Goal: Task Accomplishment & Management: Manage account settings

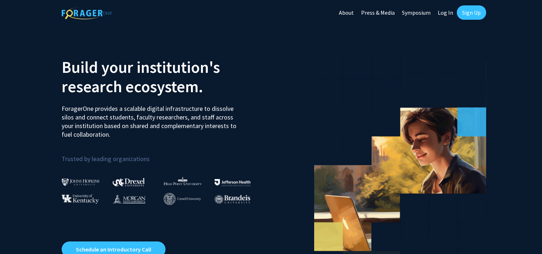
click at [447, 14] on link "Log In" at bounding box center [446, 12] width 23 height 25
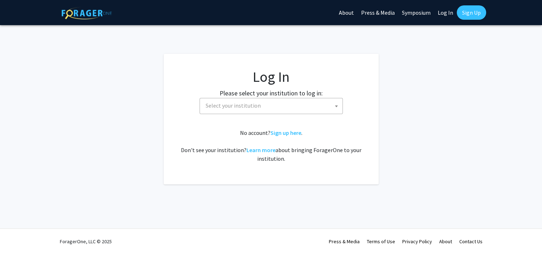
select select
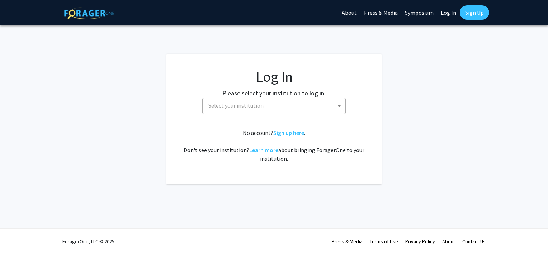
click at [286, 106] on span "Select your institution" at bounding box center [275, 105] width 140 height 15
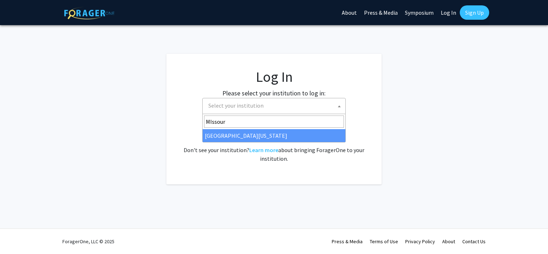
type input "MIssour"
select select "33"
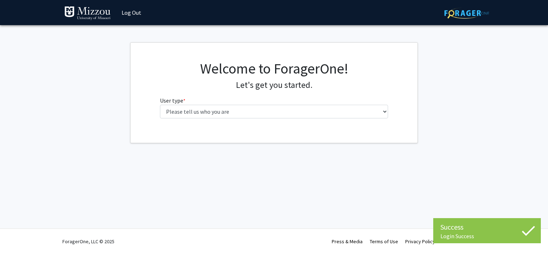
click at [236, 118] on div "Welcome to ForagerOne! Let's get you started. User type * required Please tell …" at bounding box center [274, 92] width 239 height 64
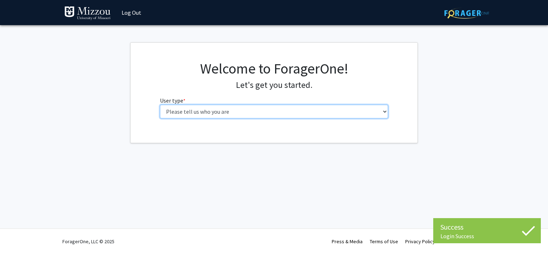
click at [228, 117] on select "Please tell us who you are Undergraduate Student Master's Student Doctoral Cand…" at bounding box center [274, 112] width 228 height 14
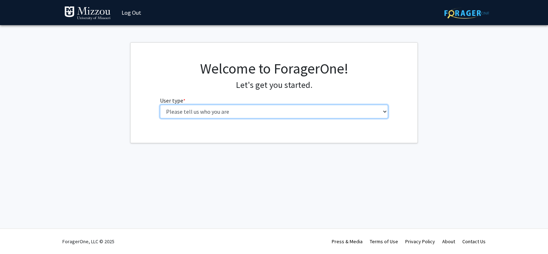
select select "1: undergrad"
click at [160, 105] on select "Please tell us who you are Undergraduate Student Master's Student Doctoral Cand…" at bounding box center [274, 112] width 228 height 14
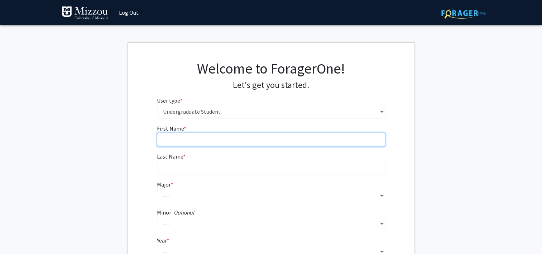
click at [281, 142] on input "First Name * required" at bounding box center [271, 140] width 228 height 14
type input "Carter"
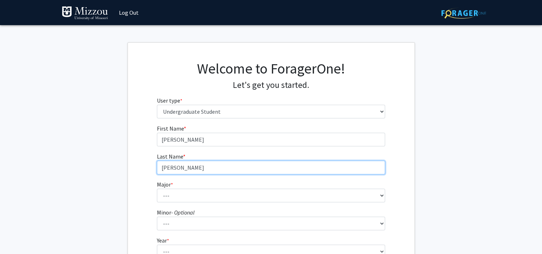
type input "Muehling"
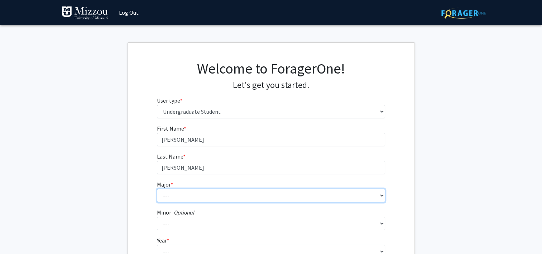
click at [326, 196] on select "--- Agribusiness Management Agricultural Education Agricultural Education: Comm…" at bounding box center [271, 196] width 228 height 14
click at [157, 189] on select "--- Agribusiness Management Agricultural Education Agricultural Education: Comm…" at bounding box center [271, 196] width 228 height 14
click at [234, 195] on select "--- Agribusiness Management Agricultural Education Agricultural Education: Comm…" at bounding box center [271, 196] width 228 height 14
select select "96: 2590"
click at [157, 189] on select "--- Agribusiness Management Agricultural Education Agricultural Education: Comm…" at bounding box center [271, 196] width 228 height 14
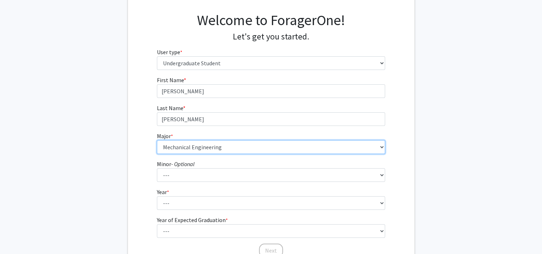
scroll to position [49, 0]
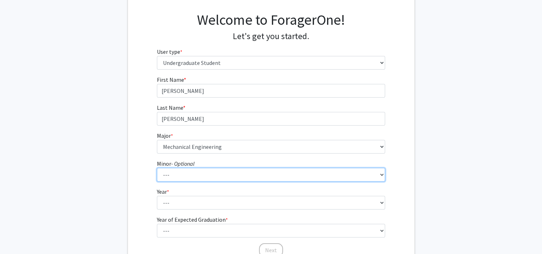
click at [204, 171] on select "--- Accountancy Aerospace Engineering Aerospace Studies Agribusiness Management…" at bounding box center [271, 175] width 228 height 14
select select "18: 1974"
click at [157, 168] on select "--- Accountancy Aerospace Engineering Aerospace Studies Agribusiness Management…" at bounding box center [271, 175] width 228 height 14
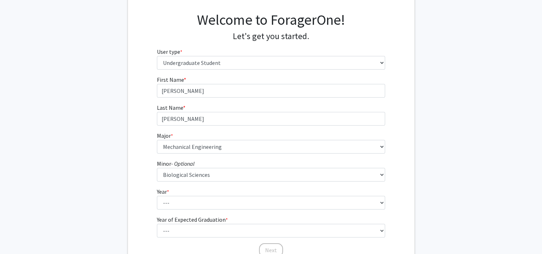
click at [155, 180] on div "First Name * required Carter Last Name * required Muehling Major * required ---…" at bounding box center [271, 166] width 239 height 182
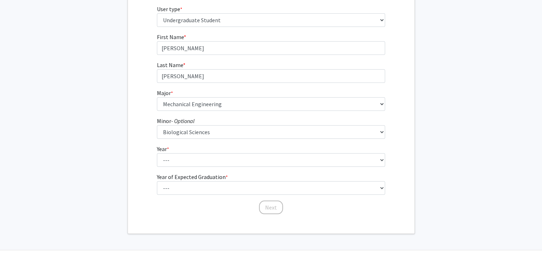
scroll to position [92, 0]
click at [203, 168] on form "First Name * required Carter Last Name * required Muehling Major * required ---…" at bounding box center [271, 119] width 228 height 175
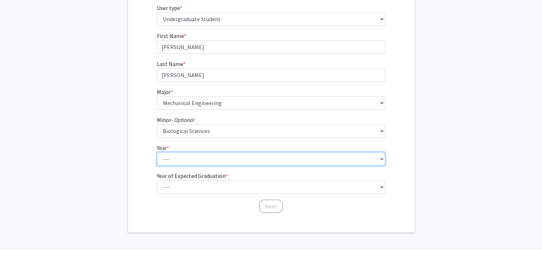
click at [197, 164] on select "--- First-year Sophomore Junior Senior Postbaccalaureate Certificate" at bounding box center [271, 159] width 228 height 14
select select "1: first-year"
click at [157, 152] on select "--- First-year Sophomore Junior Senior Postbaccalaureate Certificate" at bounding box center [271, 159] width 228 height 14
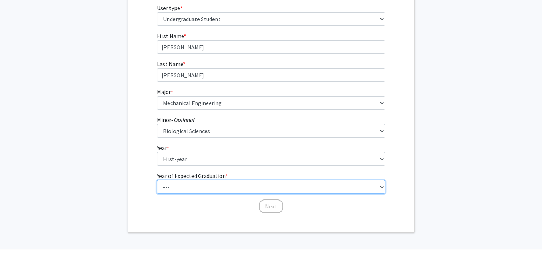
click at [194, 186] on select "--- 2025 2026 2027 2028 2029 2030 2031 2032 2033 2034" at bounding box center [271, 187] width 228 height 14
select select "5: 2029"
click at [157, 180] on select "--- 2025 2026 2027 2028 2029 2030 2031 2032 2033 2034" at bounding box center [271, 187] width 228 height 14
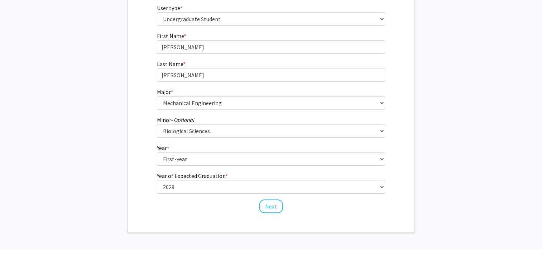
click at [178, 213] on div "First Name * required Carter Last Name * required Muehling Major * required ---…" at bounding box center [271, 123] width 239 height 182
click at [262, 208] on button "Next" at bounding box center [271, 206] width 24 height 14
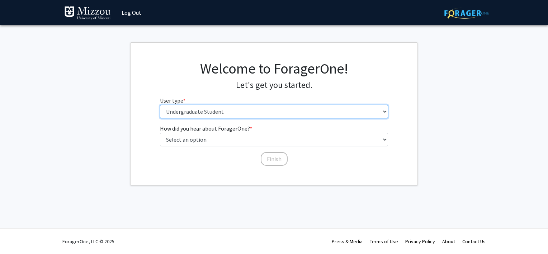
click at [247, 118] on select "Please tell us who you are Undergraduate Student Master's Student Doctoral Cand…" at bounding box center [274, 112] width 228 height 14
click at [243, 116] on select "Please tell us who you are Undergraduate Student Master's Student Doctoral Cand…" at bounding box center [274, 112] width 228 height 14
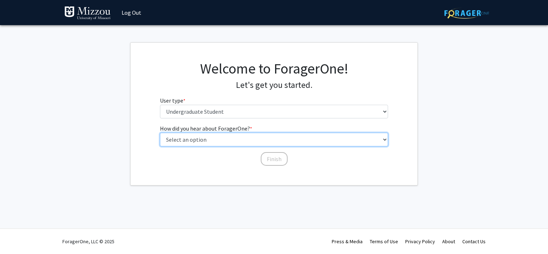
click at [248, 138] on select "Select an option Peer/student recommendation Faculty/staff recommendation Unive…" at bounding box center [274, 140] width 228 height 14
select select "3: university_website"
click at [160, 133] on select "Select an option Peer/student recommendation Faculty/staff recommendation Unive…" at bounding box center [274, 140] width 228 height 14
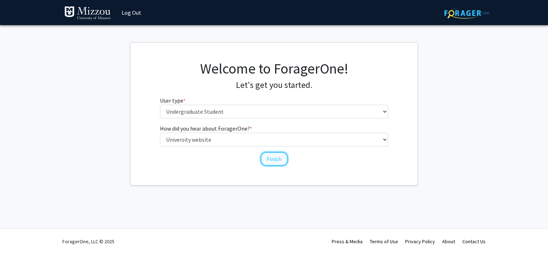
click at [280, 159] on button "Finish" at bounding box center [274, 159] width 27 height 14
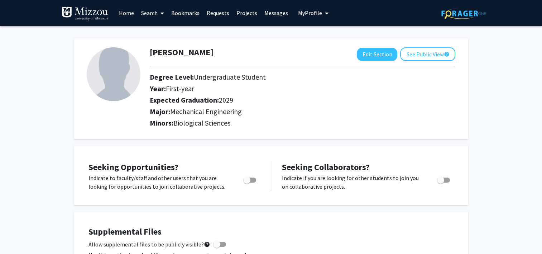
click at [243, 179] on span "Toggle" at bounding box center [246, 179] width 7 height 7
click at [247, 182] on input "Are you actively seeking opportunities?" at bounding box center [247, 182] width 0 height 0
checkbox input "true"
click at [247, 204] on div "Seeking Opportunities? Indicate to faculty/staff and other users that you are l…" at bounding box center [271, 175] width 394 height 59
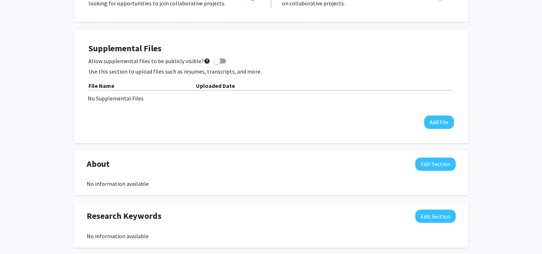
scroll to position [184, 0]
click at [433, 164] on button "Edit Section" at bounding box center [436, 163] width 41 height 13
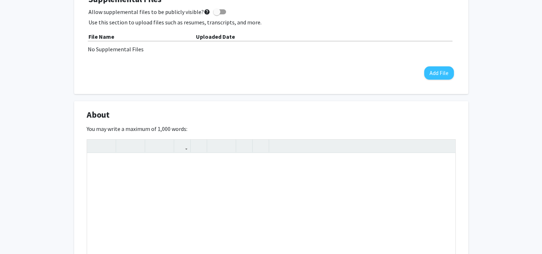
scroll to position [234, 0]
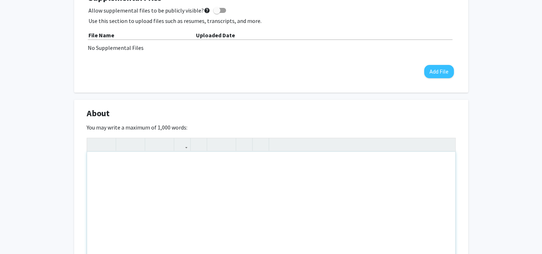
click at [303, 179] on div "Note to users with screen readers: Please deactivate our accessibility plugin f…" at bounding box center [271, 206] width 369 height 108
type textarea "Hi! My n"
type textarea "H"
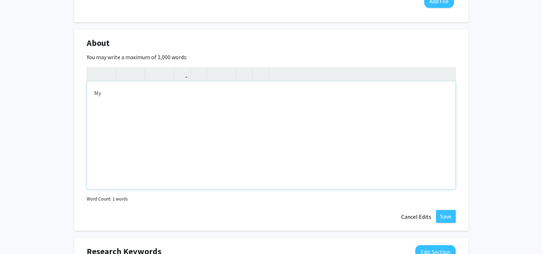
type textarea "M"
type textarea "I am a studnet&nbsp;"
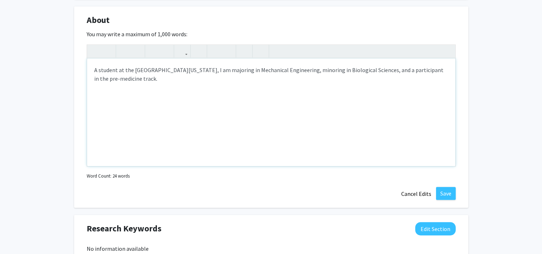
scroll to position [324, 0]
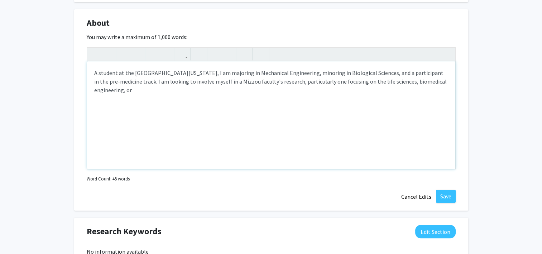
click at [432, 72] on div "A student at the University of Missouri-Columbia, I am majoring in Mechanical E…" at bounding box center [271, 115] width 369 height 108
click at [394, 73] on div "A student at the University of Missouri-Columbia, I am majoring in Mechanical E…" at bounding box center [271, 115] width 369 height 108
click at [141, 91] on div "A student at the University of Missouri-Columbia, I am majoring in Mechanical E…" at bounding box center [271, 115] width 369 height 108
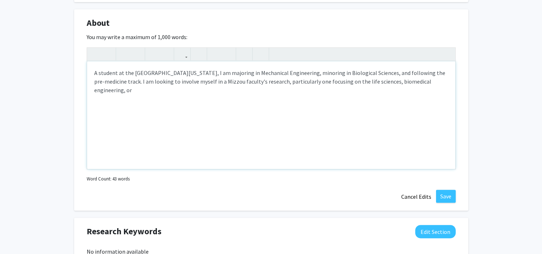
drag, startPoint x: 154, startPoint y: 91, endPoint x: 381, endPoint y: 81, distance: 227.2
click at [381, 81] on div "A student at the University of Missouri-Columbia, I am majoring in Mechanical E…" at bounding box center [271, 115] width 369 height 108
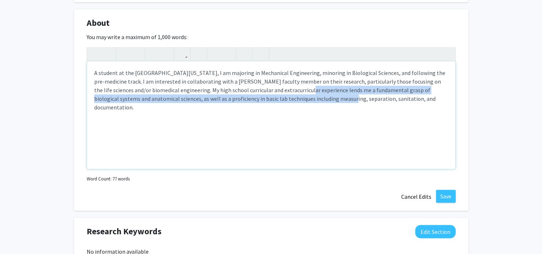
type textarea "<p>A student at the University of Missouri-Columbia, I am majoring in Mechanica…"
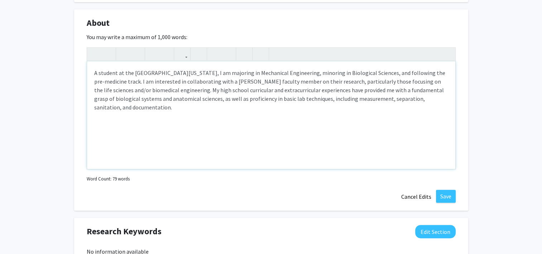
click at [282, 142] on div "A student at the [GEOGRAPHIC_DATA][US_STATE], I am majoring in Mechanical Engin…" at bounding box center [271, 115] width 369 height 108
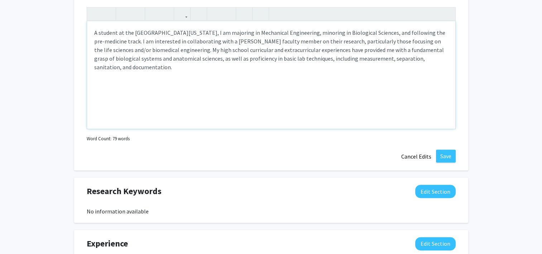
scroll to position [365, 0]
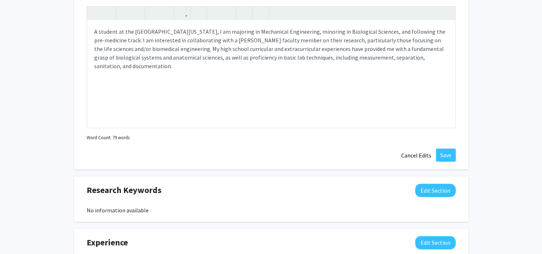
click at [146, 147] on div "About Edit Section You may write a maximum of 1,000 words: <p>A student at the …" at bounding box center [271, 68] width 394 height 201
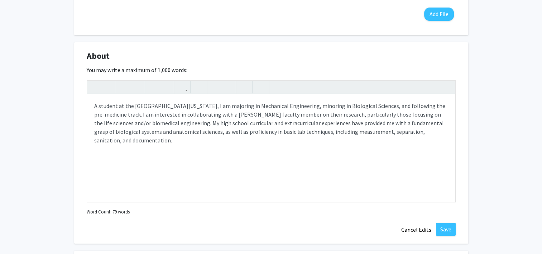
scroll to position [291, 0]
click at [308, 122] on p "A student at the [GEOGRAPHIC_DATA][US_STATE], I am majoring in Mechanical Engin…" at bounding box center [271, 123] width 354 height 43
click at [443, 237] on div "About Edit Section You may write a maximum of 1,000 words: <p>A student at the …" at bounding box center [271, 143] width 394 height 201
click at [443, 234] on button "Save" at bounding box center [446, 229] width 20 height 13
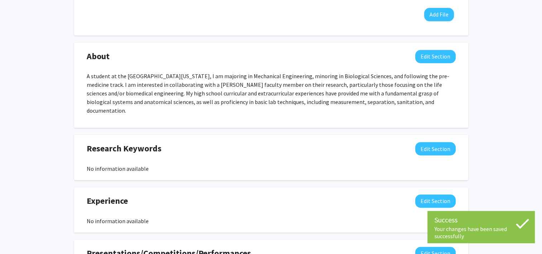
scroll to position [313, 0]
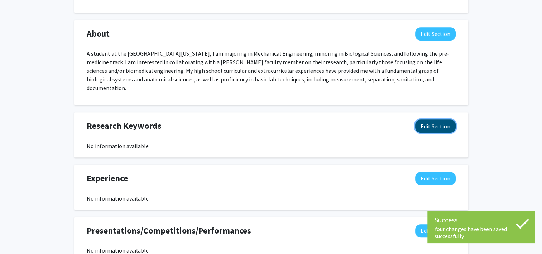
click at [455, 119] on button "Edit Section" at bounding box center [436, 125] width 41 height 13
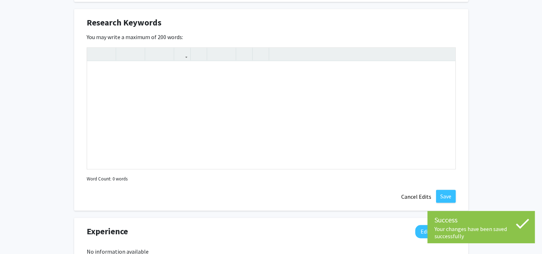
scroll to position [417, 0]
click at [280, 117] on div "Note to users with screen readers: Please deactivate our accessibility plugin f…" at bounding box center [271, 115] width 369 height 108
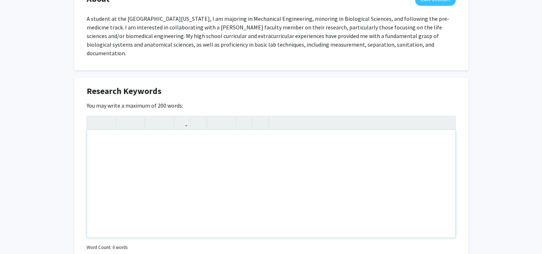
scroll to position [346, 0]
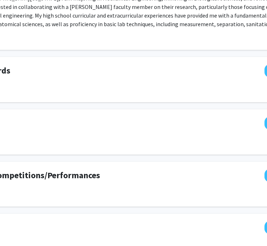
scroll to position [369, 163]
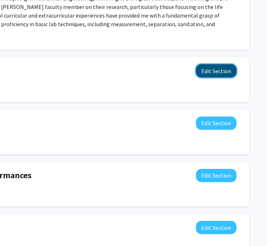
click at [204, 64] on button "Edit Section" at bounding box center [216, 70] width 41 height 13
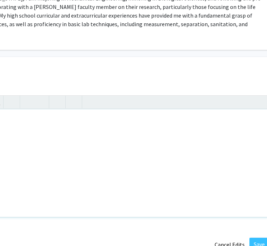
scroll to position [369, 0]
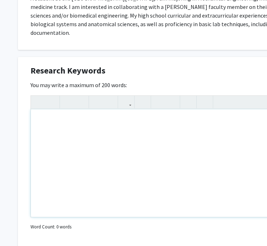
click at [120, 123] on div "Note to users with screen readers: Please deactivate our accessibility plugin f…" at bounding box center [215, 163] width 369 height 108
click at [89, 131] on div "Note to users with screen readers: Please deactivate our accessibility plugin f…" at bounding box center [215, 163] width 369 height 108
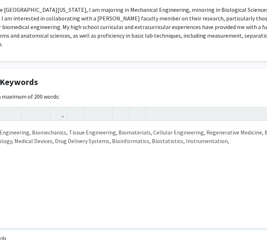
scroll to position [357, 163]
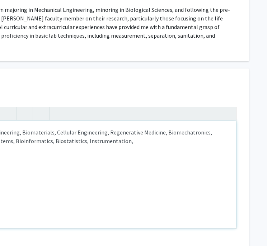
click at [157, 121] on div "Biomedical Engineering, Biomechanics, Tissue Engineering, Biomaterials, Cellula…" at bounding box center [51, 175] width 369 height 108
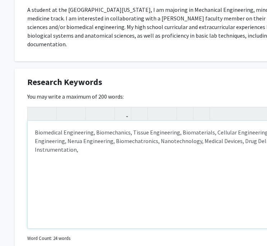
scroll to position [357, 0]
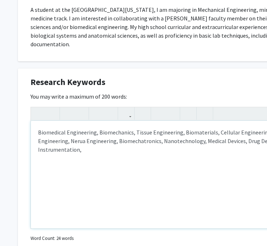
click at [45, 133] on div "Biomedical Engineering, Biomechanics, Tissue Engineering, Biomaterials, Cellula…" at bounding box center [215, 175] width 369 height 108
click at [37, 132] on div "Biomedical Engineering, Biomechanics, Tissue Engineering, Biomaterials, Cellula…" at bounding box center [215, 175] width 369 height 108
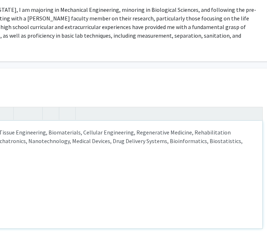
scroll to position [357, 138]
click at [239, 137] on div "Biomedical Engineering, Biomechanics, Tissue Engineering, Biomaterials, Cellula…" at bounding box center [77, 175] width 369 height 108
type textarea "Biomedical Engineering, Biomechanics, Tissue Engineering, Biomaterials, Cellula…"
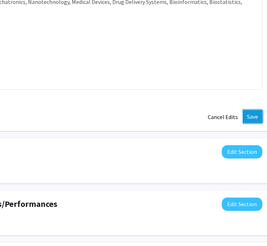
click at [253, 110] on button "Save" at bounding box center [252, 116] width 20 height 13
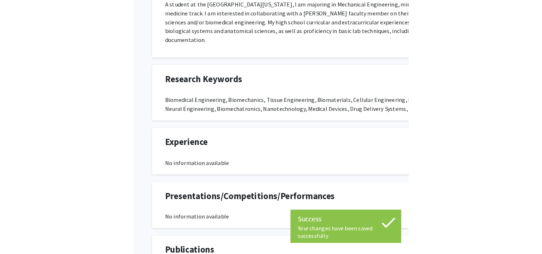
scroll to position [374, 0]
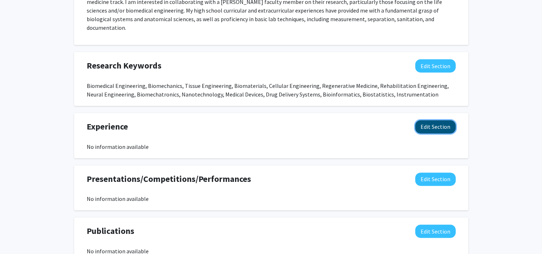
click at [272, 120] on button "Edit Section" at bounding box center [436, 126] width 41 height 13
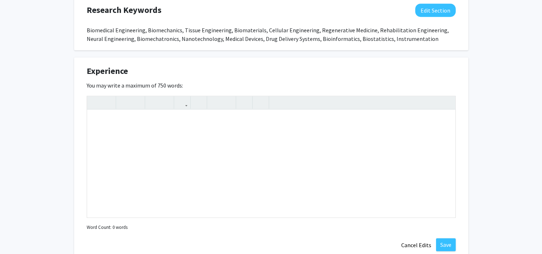
scroll to position [430, 0]
click at [272, 137] on div "Note to users with screen readers: Please deactivate our accessibility plugin f…" at bounding box center [271, 163] width 369 height 108
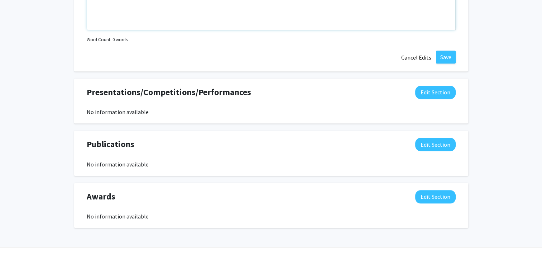
scroll to position [626, 0]
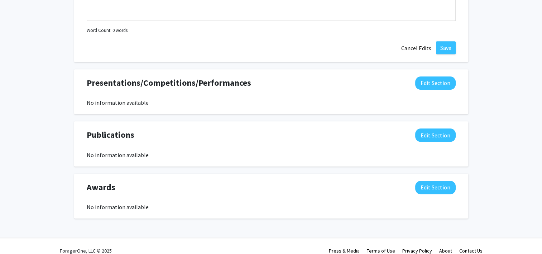
click at [272, 181] on div "Awards Edit Section" at bounding box center [271, 189] width 380 height 16
click at [272, 181] on button "Edit Section" at bounding box center [436, 187] width 41 height 13
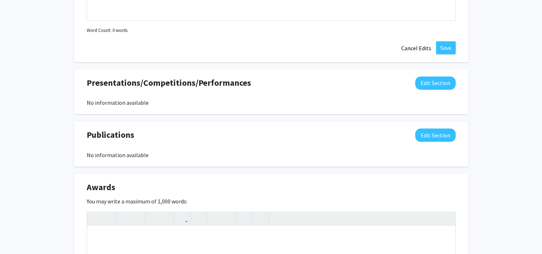
scroll to position [706, 0]
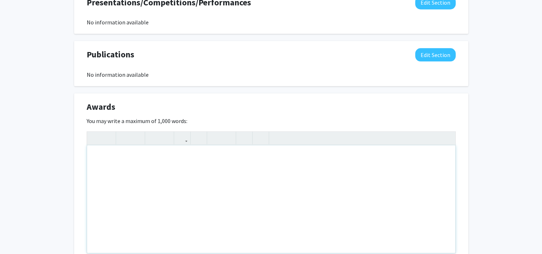
click at [272, 184] on div "Note to users with screen readers: Please deactivate our accessibility plugin f…" at bounding box center [271, 199] width 369 height 108
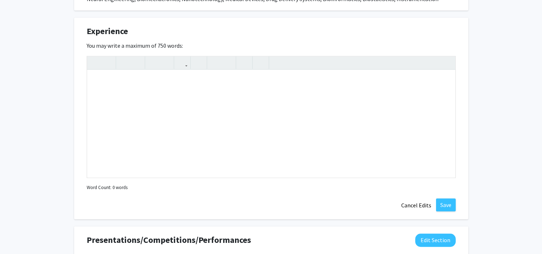
scroll to position [450, 0]
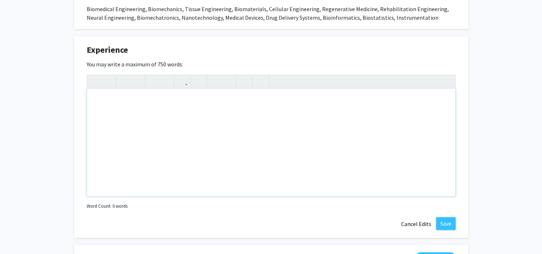
click at [199, 140] on div "Note to users with screen readers: Please deactivate our accessibility plugin f…" at bounding box center [271, 143] width 369 height 108
click at [159, 103] on div "Curricular Experience: Past and Current Employment:" at bounding box center [271, 143] width 369 height 108
click at [150, 98] on div "Curricular Experience: Past and Current Employment:" at bounding box center [271, 143] width 369 height 108
click at [144, 96] on p "Curricular Experience:" at bounding box center [271, 100] width 354 height 9
click at [165, 96] on p "Curricular Experience:" at bounding box center [271, 100] width 354 height 9
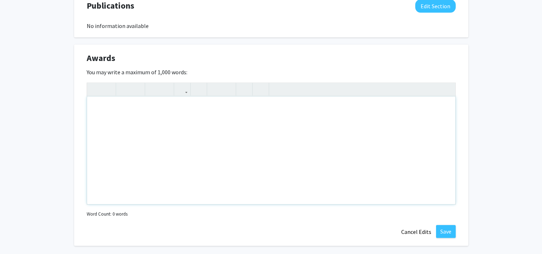
scroll to position [756, 0]
click at [166, 115] on div "Note to users with screen readers: Please deactivate our accessibility plugin f…" at bounding box center [271, 150] width 369 height 108
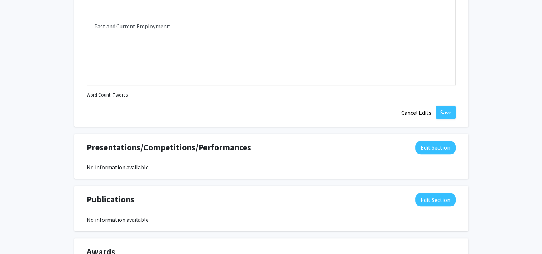
scroll to position [526, 0]
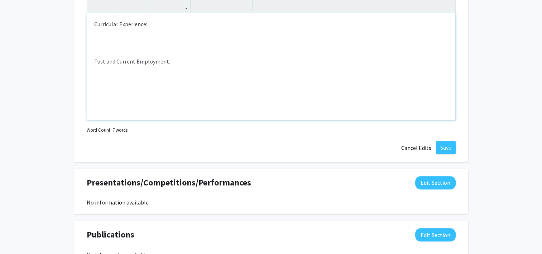
click at [191, 71] on div "Curricular Experience: - Past and Current Employment:" at bounding box center [271, 67] width 369 height 108
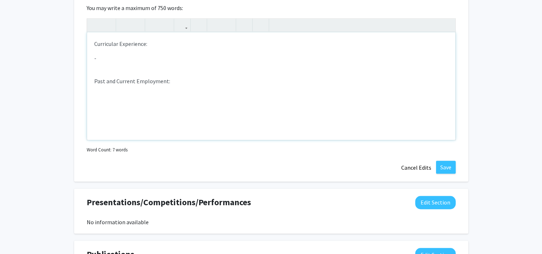
scroll to position [506, 0]
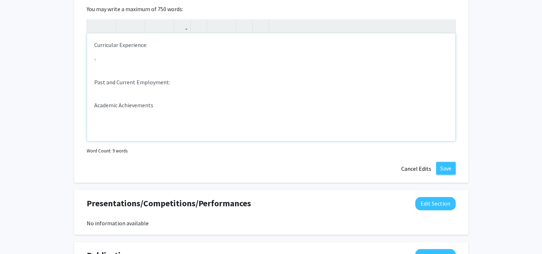
type textarea "<p>Curricular Experience:</p><p>-&nbsp;</p><br><p>Past and Current Employment:<…"
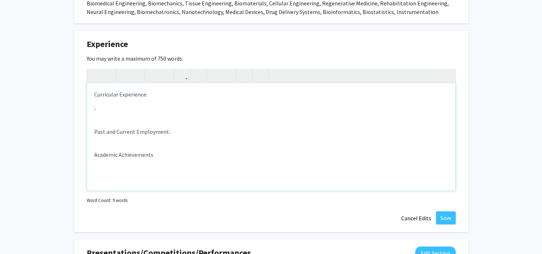
click at [133, 104] on p "-" at bounding box center [271, 108] width 354 height 9
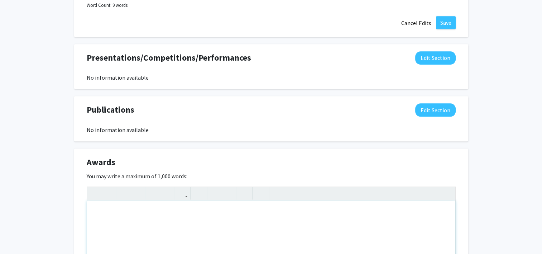
scroll to position [663, 0]
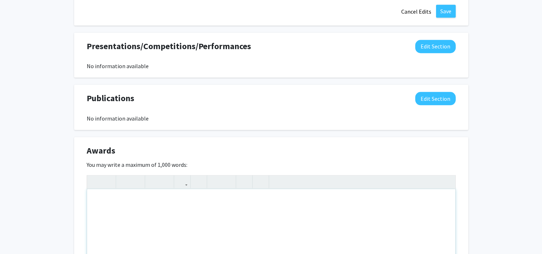
click at [235, 198] on div "Note to users with screen readers: Please deactivate our accessibility plugin f…" at bounding box center [271, 243] width 369 height 108
type textarea "N"
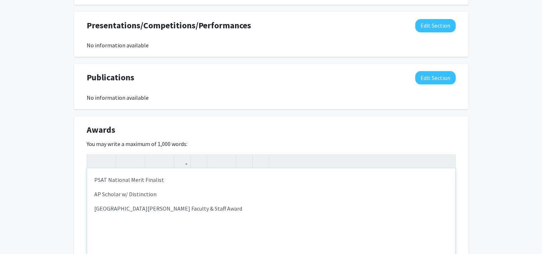
scroll to position [684, 0]
click at [239, 203] on div "PSAT National Merit Finalist AP Scholar w/ Distinction Fort [PERSON_NAME] South…" at bounding box center [271, 221] width 369 height 108
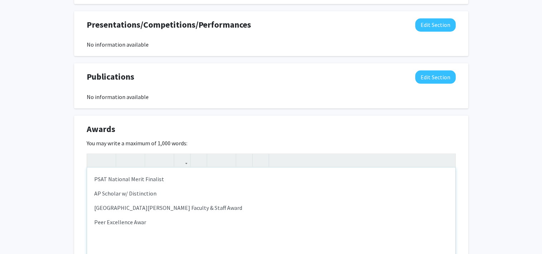
type textarea "<p>PSAT National Merit Finalist</p><p>AP Scholar w/ Distinction</p><p>[GEOGRAPH…"
click at [236, 220] on div "PSAT National Merit Finalist AP Scholar w/ Distinction Fort [PERSON_NAME] South…" at bounding box center [271, 221] width 369 height 108
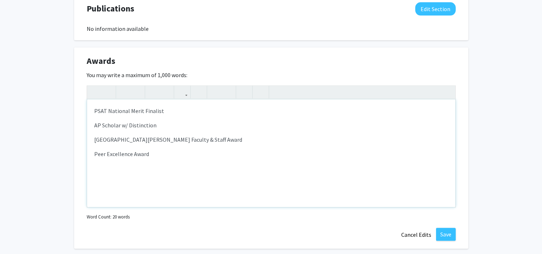
scroll to position [751, 0]
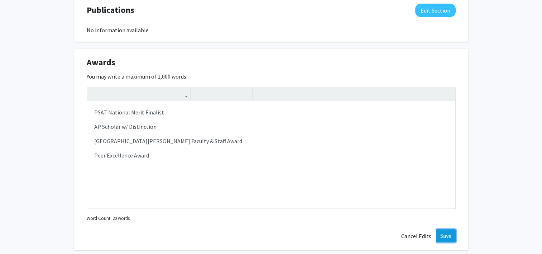
click at [272, 231] on button "Save" at bounding box center [446, 235] width 20 height 13
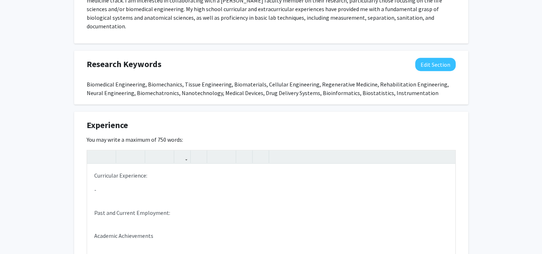
scroll to position [417, 0]
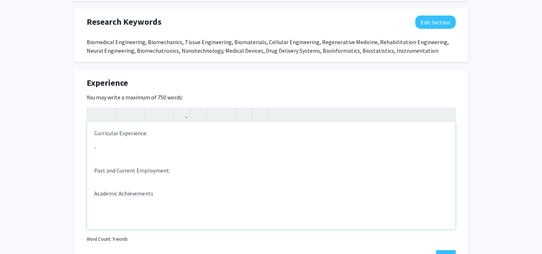
click at [151, 142] on div "Curricular Experience: - Past and Current Employment: Academic Achievements" at bounding box center [271, 176] width 369 height 108
click at [148, 143] on p "-" at bounding box center [271, 147] width 354 height 9
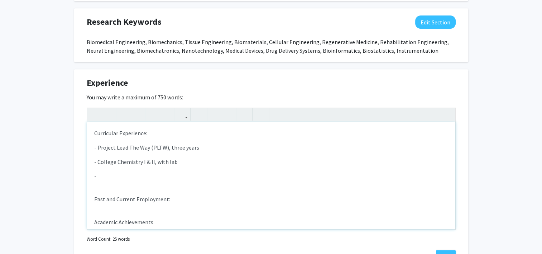
click at [90, 122] on div "Curricular Experience: - Project Lead The Way (PLTW), three years - College Che…" at bounding box center [271, 176] width 369 height 108
click at [212, 142] on div "Relevant Curricular Experience: - Project Lead The Way (PLTW), three years - Co…" at bounding box center [271, 176] width 369 height 108
click at [211, 143] on p "- Project Lead The Way (PLTW), three years" at bounding box center [271, 147] width 354 height 9
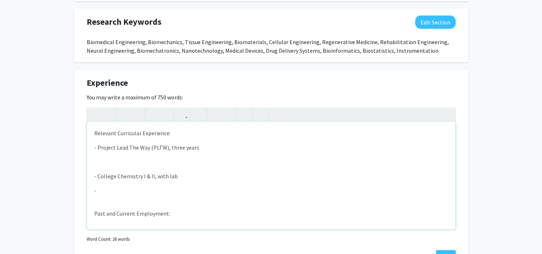
type textarea "<p>Relevant Curricular Experience:</p><p>- Project Lead The Way (PLTW), three y…"
click at [214, 143] on p "- Project Lead The Way (PLTW), three years" at bounding box center [271, 147] width 354 height 9
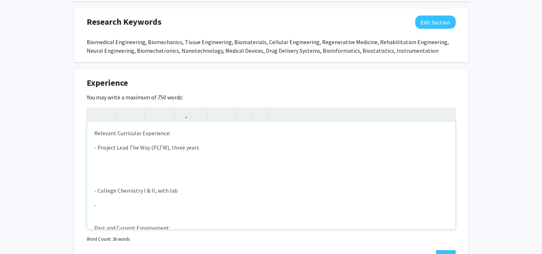
type textarea "<p>Relevant Curricular Experience:</p><p>- Project Lead The Way (PLTW), three y…"
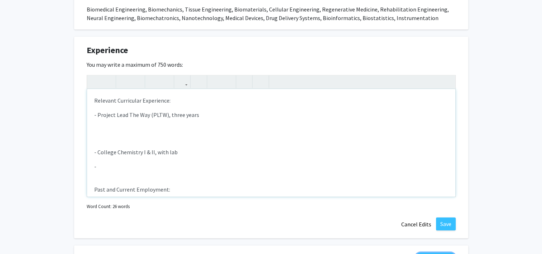
scroll to position [447, 0]
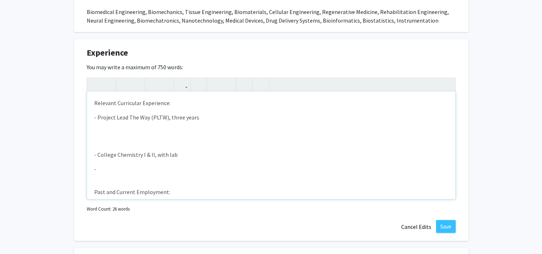
click at [145, 132] on div "Relevant Curricular Experience: - Project Lead The Way (PLTW), three years - Co…" at bounding box center [271, 145] width 369 height 108
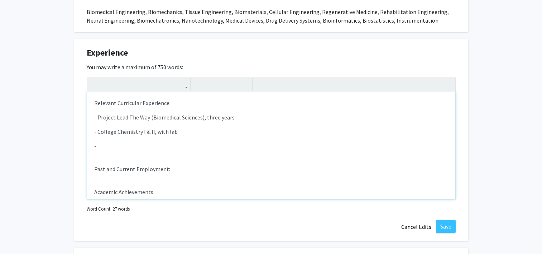
click at [168, 129] on div "Relevant Curricular Experience: - Project Lead The Way (Biomedical Sciences), t…" at bounding box center [271, 145] width 369 height 108
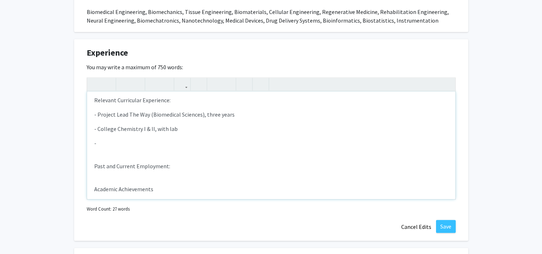
scroll to position [0, 0]
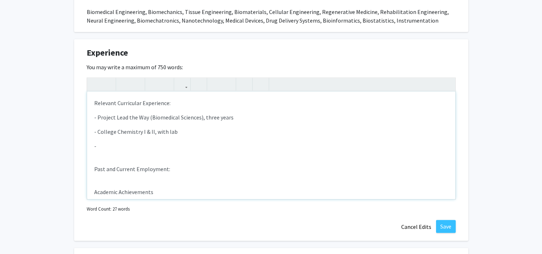
click at [216, 113] on p "- Project Lead the Way (Biomedical Sciences), three years" at bounding box center [271, 117] width 354 height 9
click at [200, 115] on div "Relevant Curricular Experience: - Project Lead the Way (Biomedical Sciences), t…" at bounding box center [271, 145] width 369 height 108
click at [150, 144] on div "Relevant Curricular Experience: - Project Lead the Way (Biomedical Sciences), t…" at bounding box center [271, 145] width 369 height 108
click at [148, 127] on p "- College Chemistry I & II, with lab" at bounding box center [271, 131] width 354 height 9
click at [149, 130] on div "Relevant Curricular Experience: - Project Lead the Way (Biomedical Sciences), t…" at bounding box center [271, 145] width 369 height 108
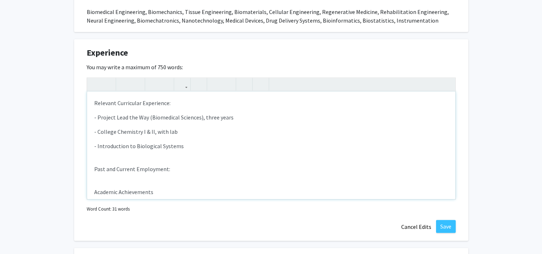
click at [151, 127] on p "- College Chemistry I & II, with lab" at bounding box center [271, 131] width 354 height 9
click at [194, 142] on p "- Introduction to Biological Systems" at bounding box center [271, 146] width 354 height 9
click at [123, 150] on div "Relevant Curricular Experience: - Project Lead the Way (Biomedical Sciences), t…" at bounding box center [271, 145] width 369 height 108
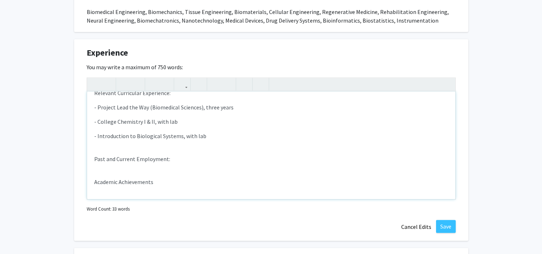
click at [185, 155] on p "Past and Current Employment:" at bounding box center [271, 159] width 354 height 9
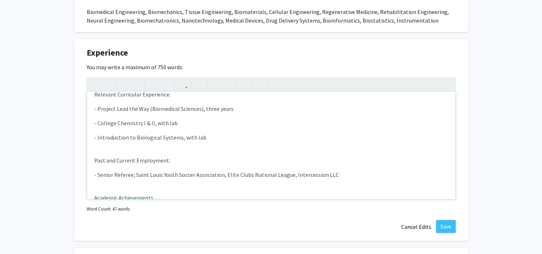
scroll to position [24, 0]
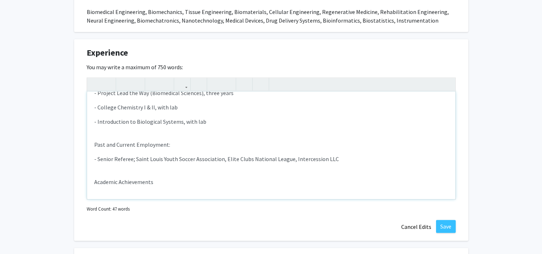
click at [172, 177] on p "Academic Achievements" at bounding box center [271, 181] width 354 height 9
click at [176, 177] on p "Academic Achievements" at bounding box center [271, 181] width 354 height 9
click at [171, 177] on div "Relevant Curricular Experience: - Project Lead the Way (Biomedical Sciences), t…" at bounding box center [271, 145] width 369 height 108
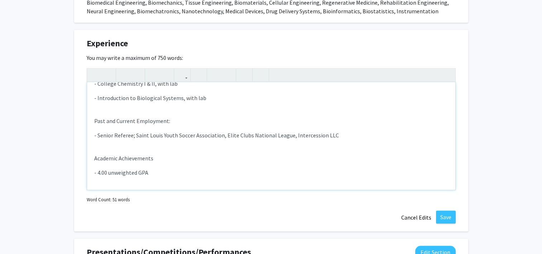
scroll to position [39, 0]
click at [136, 153] on p "Academic Achievements" at bounding box center [271, 157] width 354 height 9
click at [147, 182] on p "-" at bounding box center [271, 186] width 354 height 9
click at [95, 167] on p "- 4.00 unweighted GPA" at bounding box center [271, 171] width 354 height 9
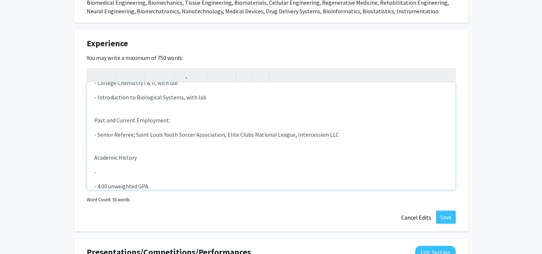
click at [106, 167] on p "-" at bounding box center [271, 171] width 354 height 9
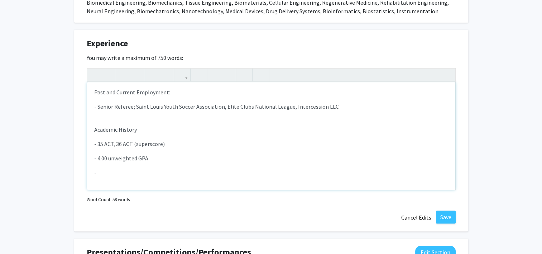
click at [110, 139] on p "- 35 ACT, 36 ACT (superscore)" at bounding box center [271, 143] width 354 height 9
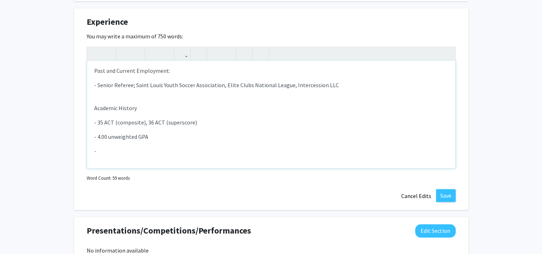
click at [127, 132] on p "- 4.00 unweighted GPA" at bounding box center [271, 136] width 354 height 9
click at [122, 147] on p "-" at bounding box center [271, 151] width 354 height 9
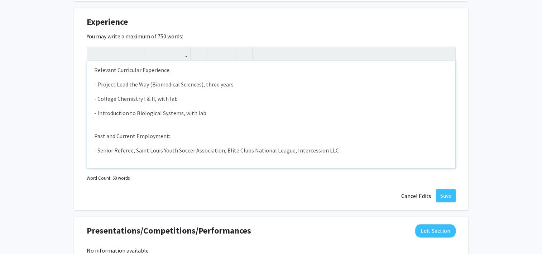
scroll to position [0, 0]
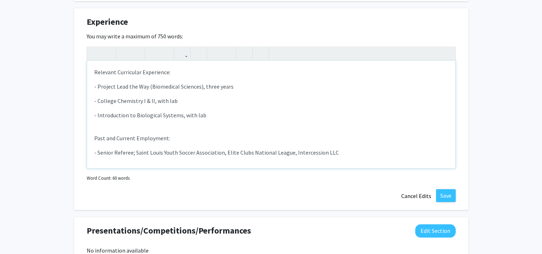
click at [171, 119] on div "Relevant Curricular Experience: - Project Lead the Way (Biomedical Sciences), t…" at bounding box center [271, 115] width 369 height 108
click at [222, 111] on p "- Introduction to Biological Systems, with lab" at bounding box center [271, 115] width 354 height 9
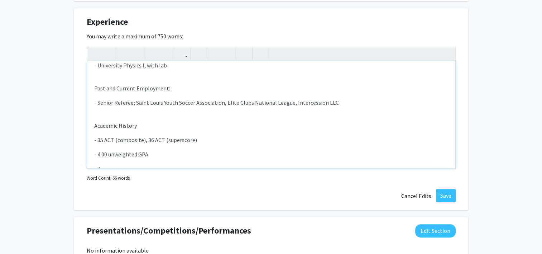
scroll to position [82, 0]
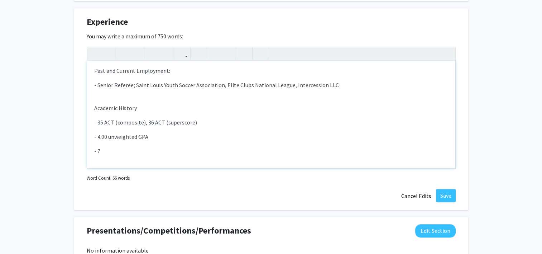
click at [145, 147] on p "- 7" at bounding box center [271, 151] width 354 height 9
click at [103, 147] on p "- 7 5's on AP Biological and" at bounding box center [271, 151] width 354 height 9
click at [168, 147] on p "- Seven 5's on AP Biological and" at bounding box center [271, 151] width 354 height 9
click at [182, 147] on p "- Seven 5's on AP Biologd" at bounding box center [271, 151] width 354 height 9
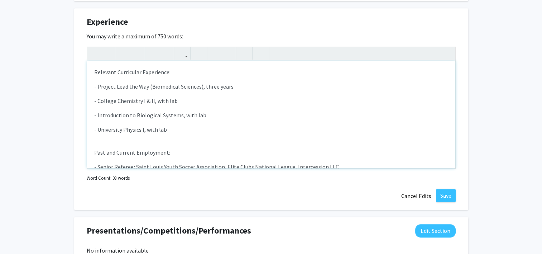
scroll to position [1, 0]
click at [204, 81] on p "- Project Lead the Way (Biomedical Sciences), three years" at bounding box center [271, 85] width 354 height 9
type textarea "<p>Relevant Curricular Experience:</p><p>- Project Lead the Way (Biomedical Sci…"
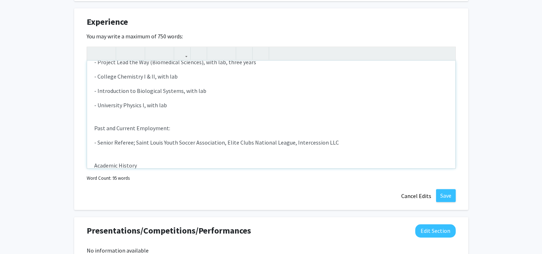
scroll to position [30, 0]
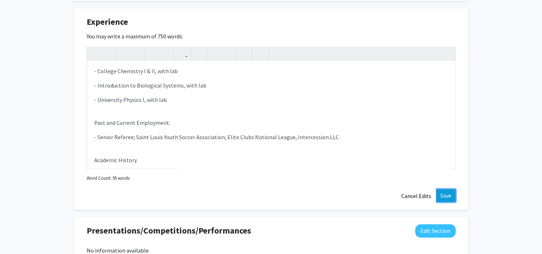
click at [272, 189] on button "Save" at bounding box center [446, 195] width 20 height 13
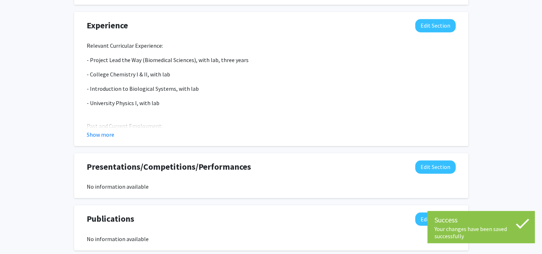
scroll to position [474, 0]
click at [97, 130] on button "Show more" at bounding box center [101, 134] width 28 height 9
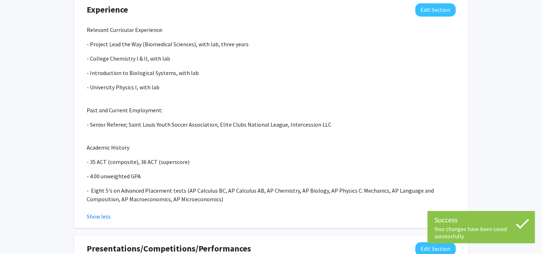
scroll to position [491, 0]
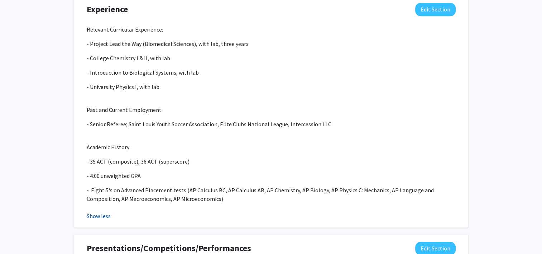
click at [101, 212] on button "Show less" at bounding box center [99, 216] width 24 height 9
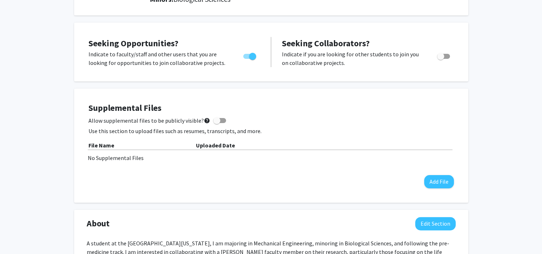
scroll to position [0, 0]
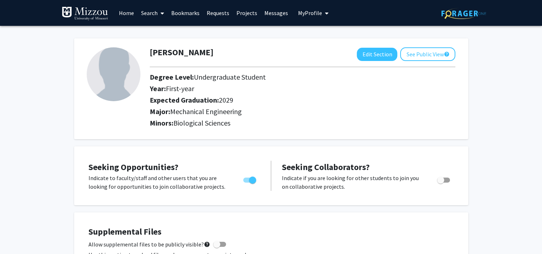
click at [157, 16] on link "Search" at bounding box center [153, 12] width 30 height 25
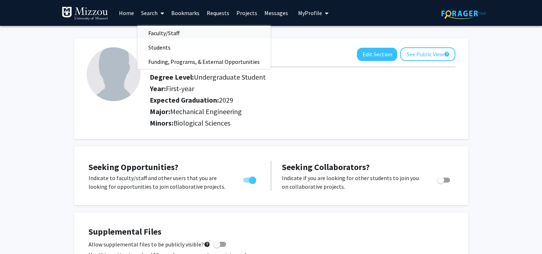
click at [176, 38] on span "Faculty/Staff" at bounding box center [164, 33] width 53 height 14
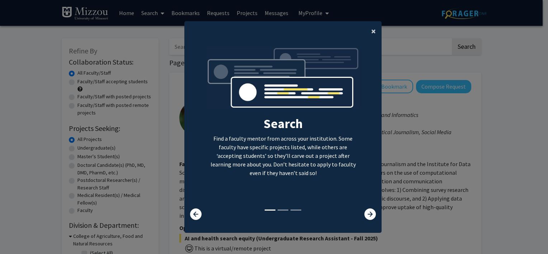
click at [272, 34] on button "×" at bounding box center [373, 31] width 16 height 20
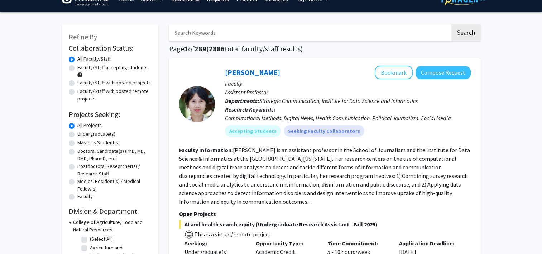
scroll to position [14, 0]
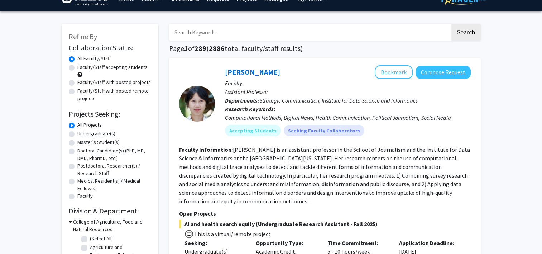
click at [95, 132] on label "Undergraduate(s)" at bounding box center [96, 134] width 38 height 8
click at [82, 132] on input "Undergraduate(s)" at bounding box center [79, 132] width 5 height 5
radio input "true"
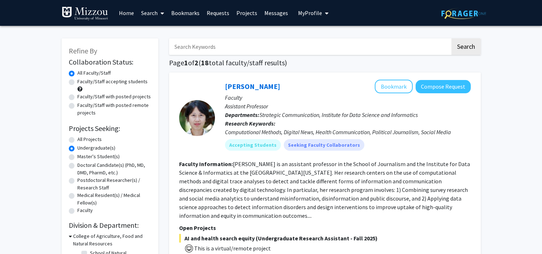
click at [93, 158] on label "Master's Student(s)" at bounding box center [98, 157] width 42 height 8
click at [82, 157] on input "Master's Student(s)" at bounding box center [79, 155] width 5 height 5
radio input "true"
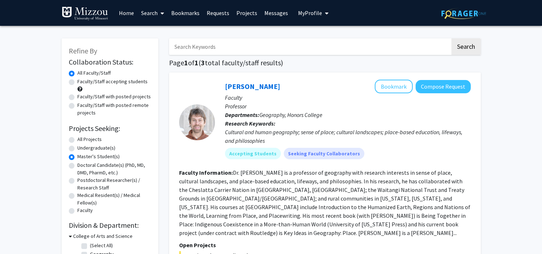
click at [95, 165] on label "Doctoral Candidate(s) (PhD, MD, DMD, PharmD, etc.)" at bounding box center [114, 168] width 74 height 15
click at [82, 165] on input "Doctoral Candidate(s) (PhD, MD, DMD, PharmD, etc.)" at bounding box center [79, 163] width 5 height 5
radio input "true"
click at [95, 185] on label "Postdoctoral Researcher(s) / Research Staff" at bounding box center [114, 183] width 74 height 15
click at [82, 181] on input "Postdoctoral Researcher(s) / Research Staff" at bounding box center [79, 178] width 5 height 5
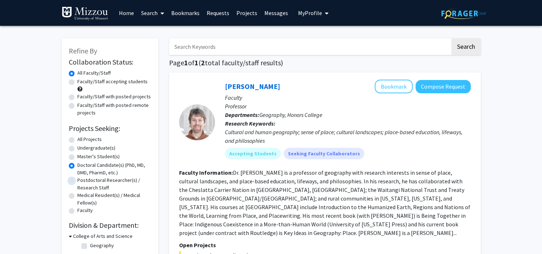
radio input "true"
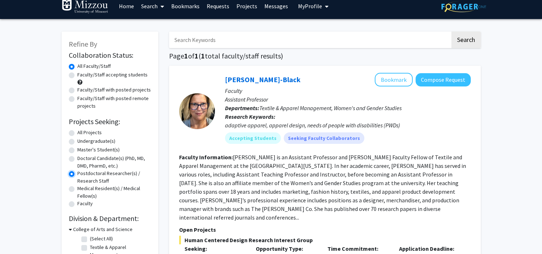
scroll to position [7, 0]
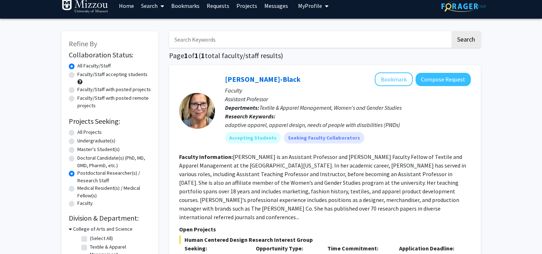
click at [97, 189] on label "Medical Resident(s) / Medical Fellow(s)" at bounding box center [114, 191] width 74 height 15
click at [82, 189] on input "Medical Resident(s) / Medical Fellow(s)" at bounding box center [79, 186] width 5 height 5
radio input "true"
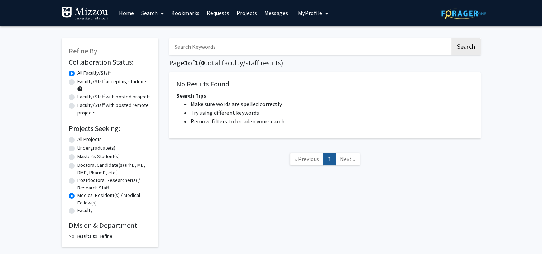
click at [84, 211] on label "Faculty" at bounding box center [84, 211] width 15 height 8
click at [82, 211] on input "Faculty" at bounding box center [79, 209] width 5 height 5
radio input "true"
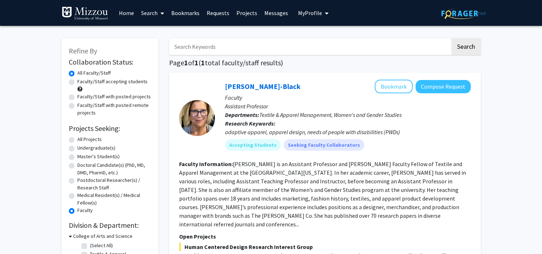
click at [96, 139] on label "All Projects" at bounding box center [89, 140] width 24 height 8
click at [82, 139] on input "All Projects" at bounding box center [79, 138] width 5 height 5
radio input "true"
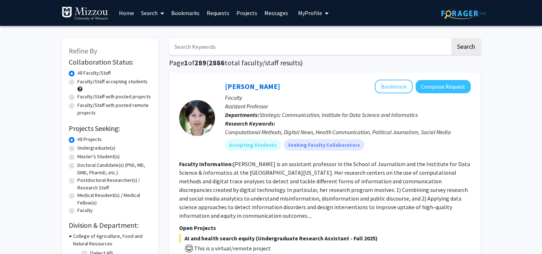
click at [99, 145] on label "Undergraduate(s)" at bounding box center [96, 148] width 38 height 8
click at [82, 145] on input "Undergraduate(s)" at bounding box center [79, 146] width 5 height 5
radio input "true"
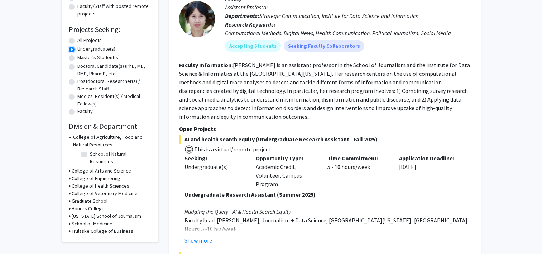
scroll to position [102, 0]
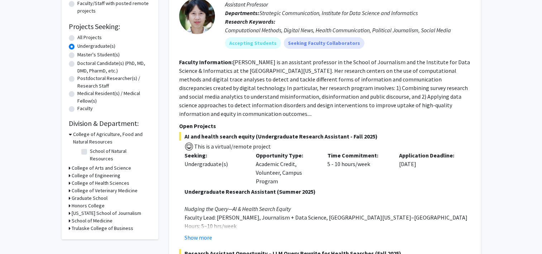
click at [89, 39] on label "All Projects" at bounding box center [89, 38] width 24 height 8
click at [82, 38] on input "All Projects" at bounding box center [79, 36] width 5 height 5
radio input "true"
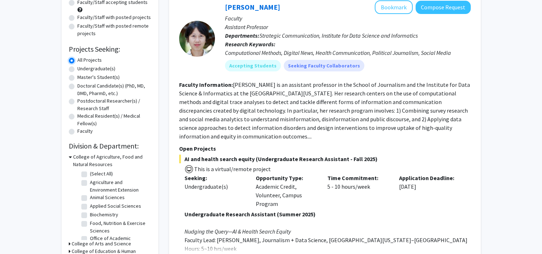
scroll to position [83, 0]
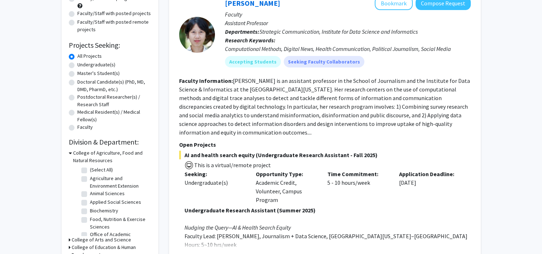
click at [91, 154] on h3 "College of Agriculture, Food and Natural Resources" at bounding box center [112, 156] width 78 height 15
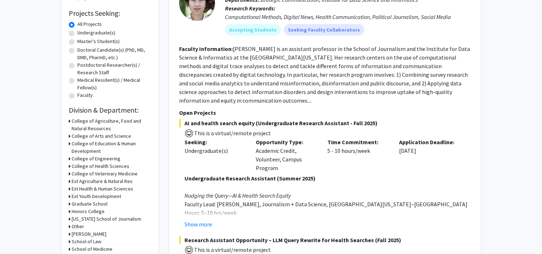
scroll to position [115, 0]
click at [95, 158] on h3 "College of Engineering" at bounding box center [96, 159] width 49 height 8
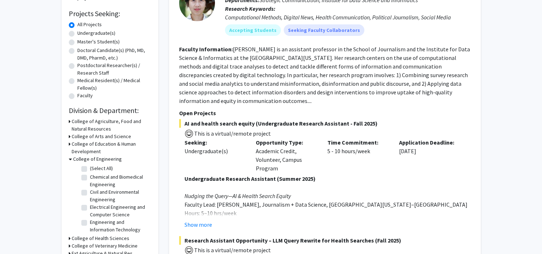
click at [100, 185] on label "Chemical and Biomedical Engineering" at bounding box center [120, 180] width 60 height 15
click at [95, 178] on input "Chemical and Biomedical Engineering" at bounding box center [92, 175] width 5 height 5
checkbox input "true"
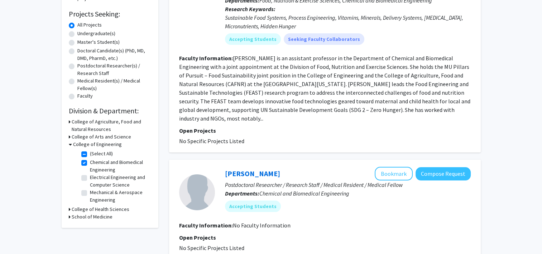
scroll to position [103, 0]
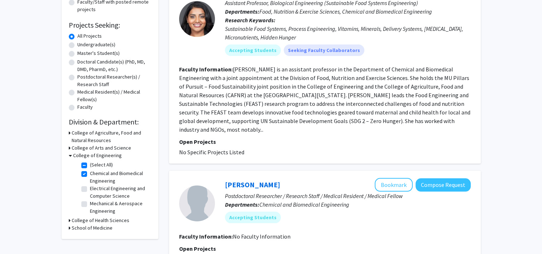
click at [90, 166] on label "(Select All)" at bounding box center [101, 165] width 23 height 8
click at [90, 166] on input "(Select All)" at bounding box center [92, 163] width 5 height 5
checkbox input "false"
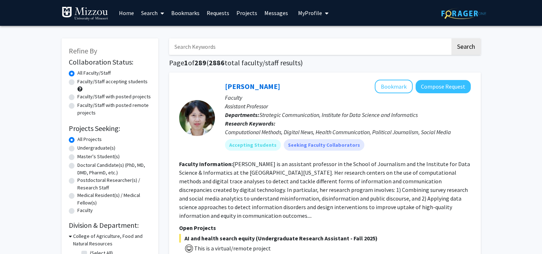
click at [239, 17] on link "Projects" at bounding box center [247, 12] width 28 height 25
